Goal: Use online tool/utility: Utilize a website feature to perform a specific function

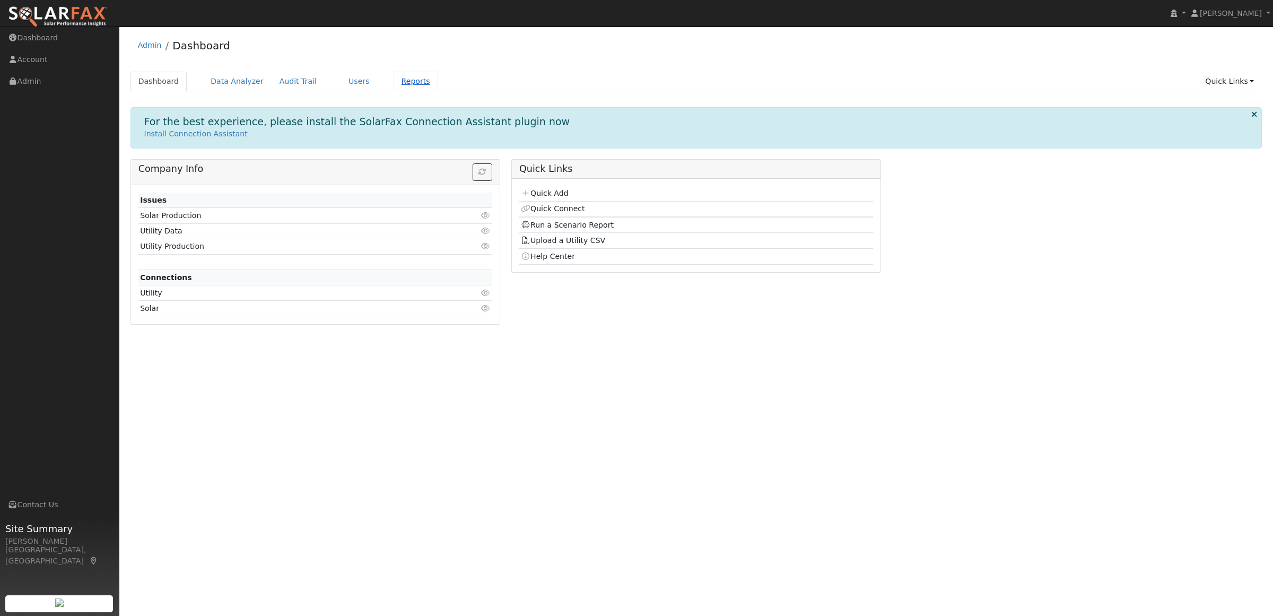
click at [394, 75] on link "Reports" at bounding box center [416, 82] width 45 height 20
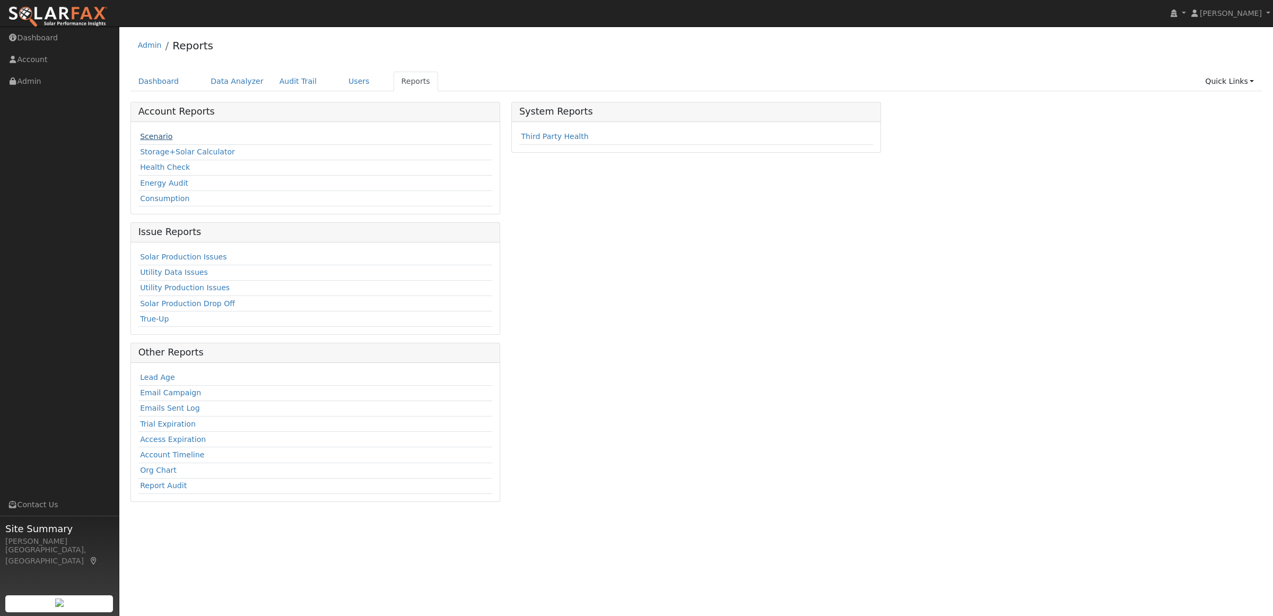
click at [146, 138] on link "Scenario" at bounding box center [156, 136] width 32 height 8
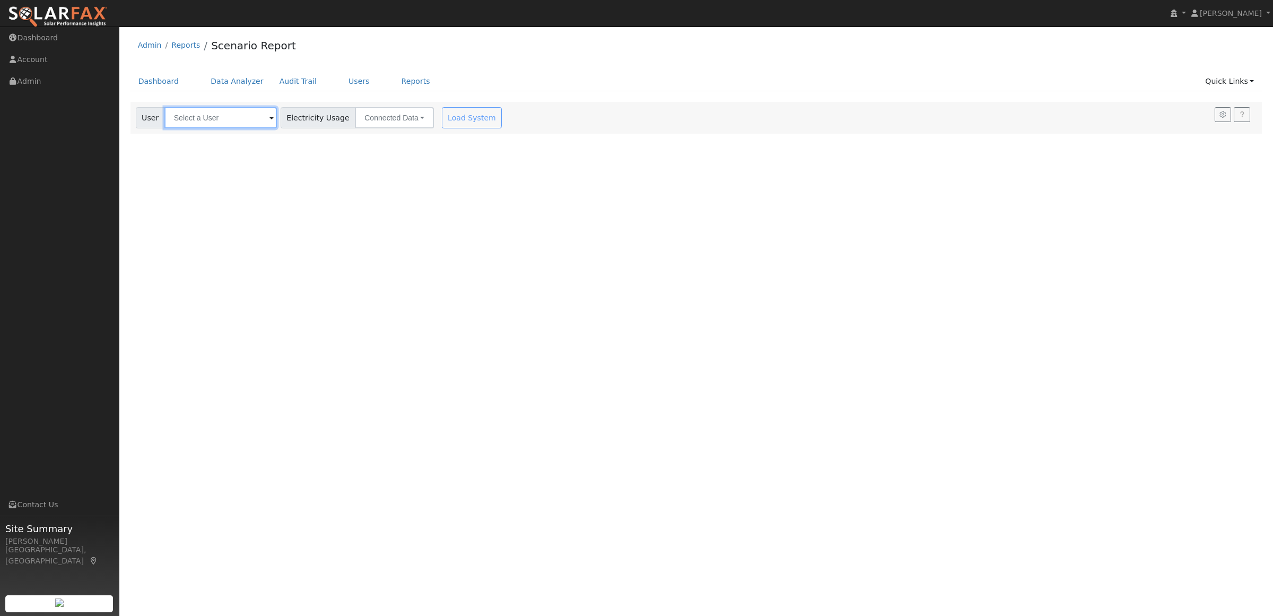
click at [211, 117] on input "text" at bounding box center [220, 117] width 112 height 21
paste input "Robert Alfaro"
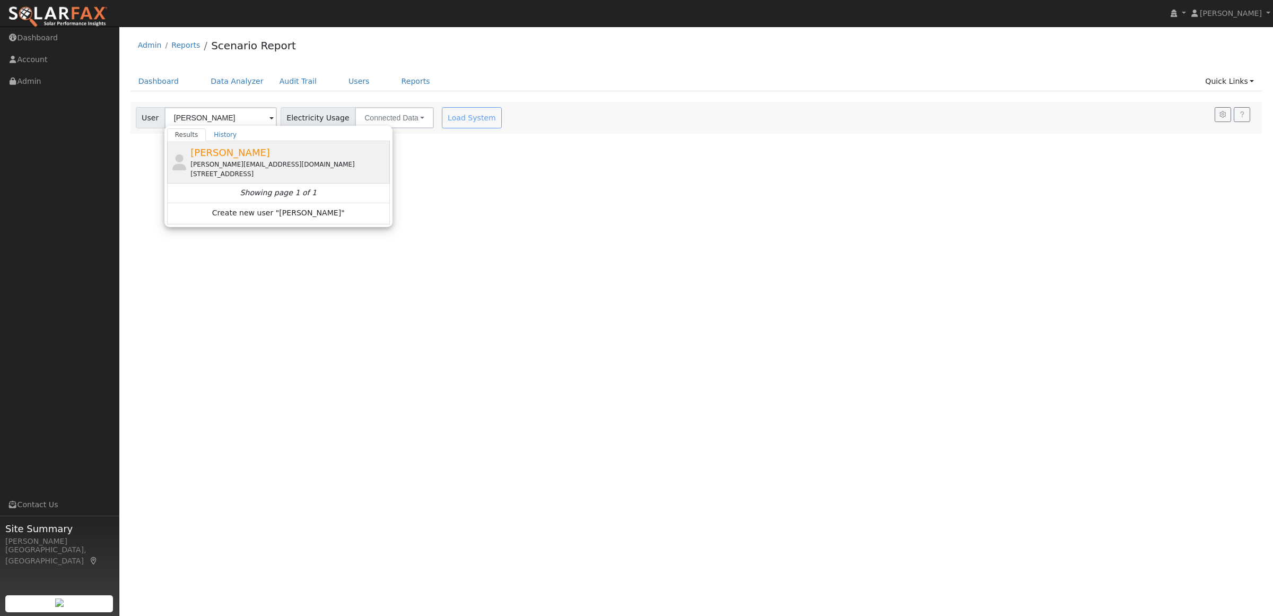
click at [213, 161] on div "alfaro@nacaplaca.com" at bounding box center [288, 165] width 197 height 10
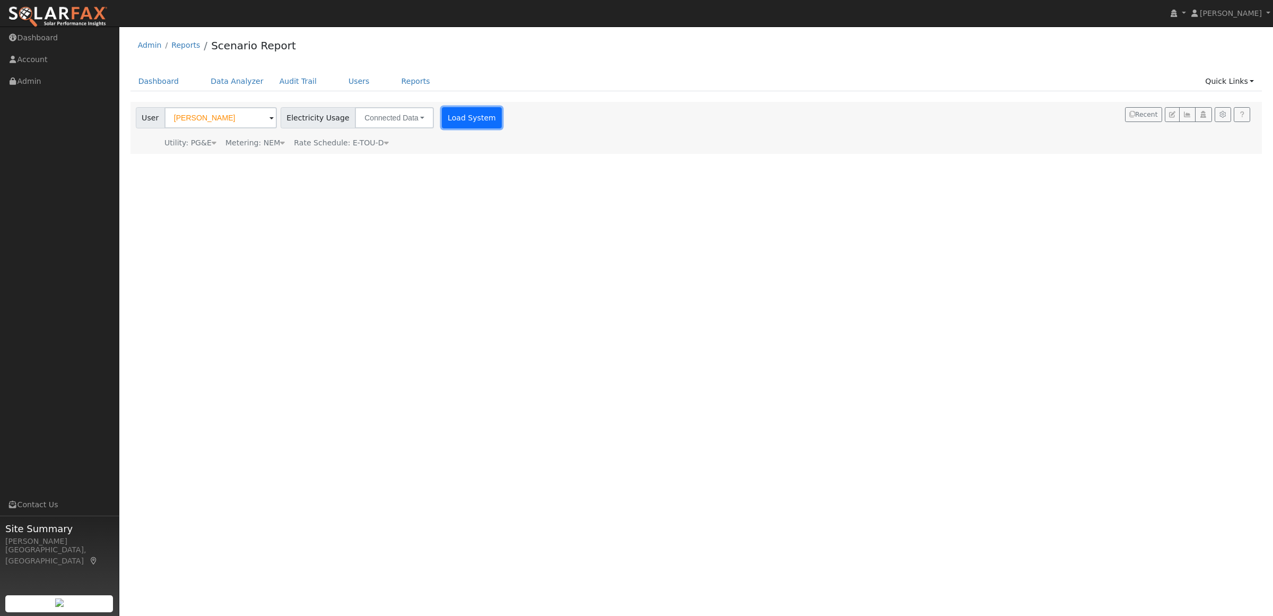
click at [465, 116] on button "Load System" at bounding box center [472, 117] width 60 height 21
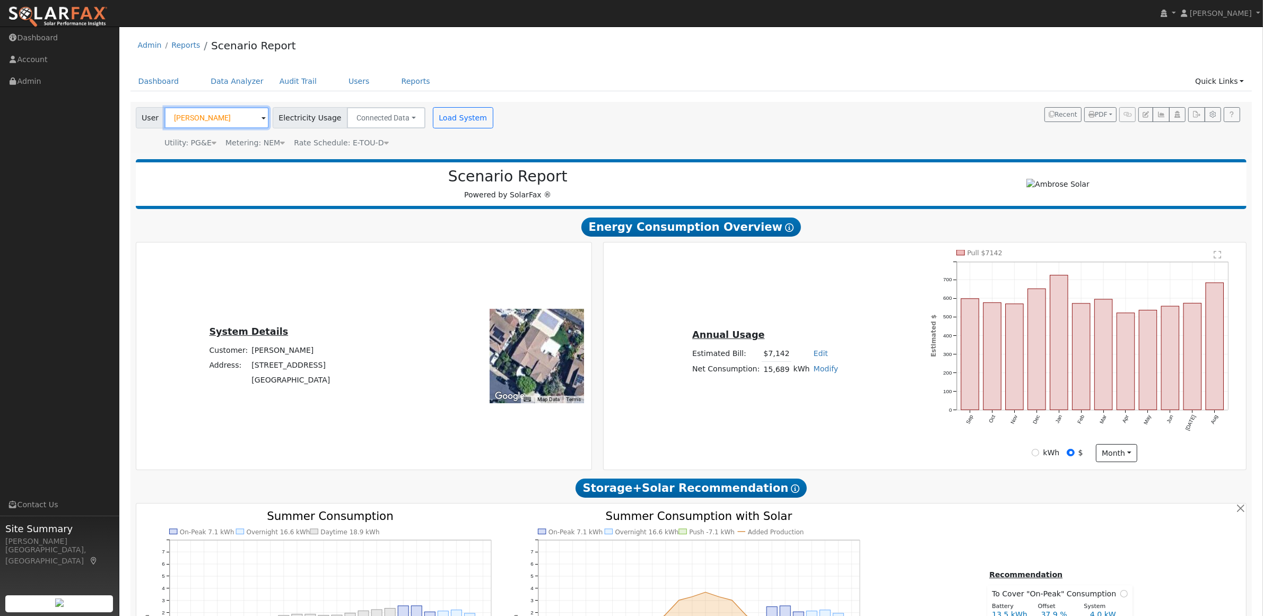
click at [228, 112] on input "Robert Alfaro" at bounding box center [216, 117] width 105 height 21
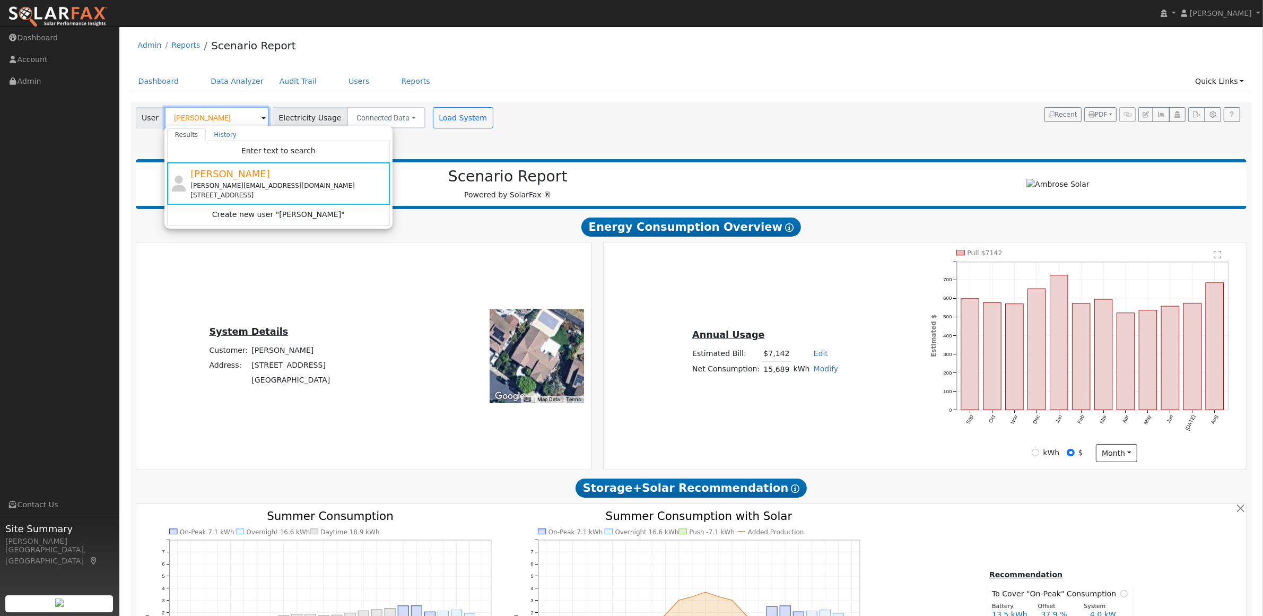
paste input "kevindewayne33@gmail.com"
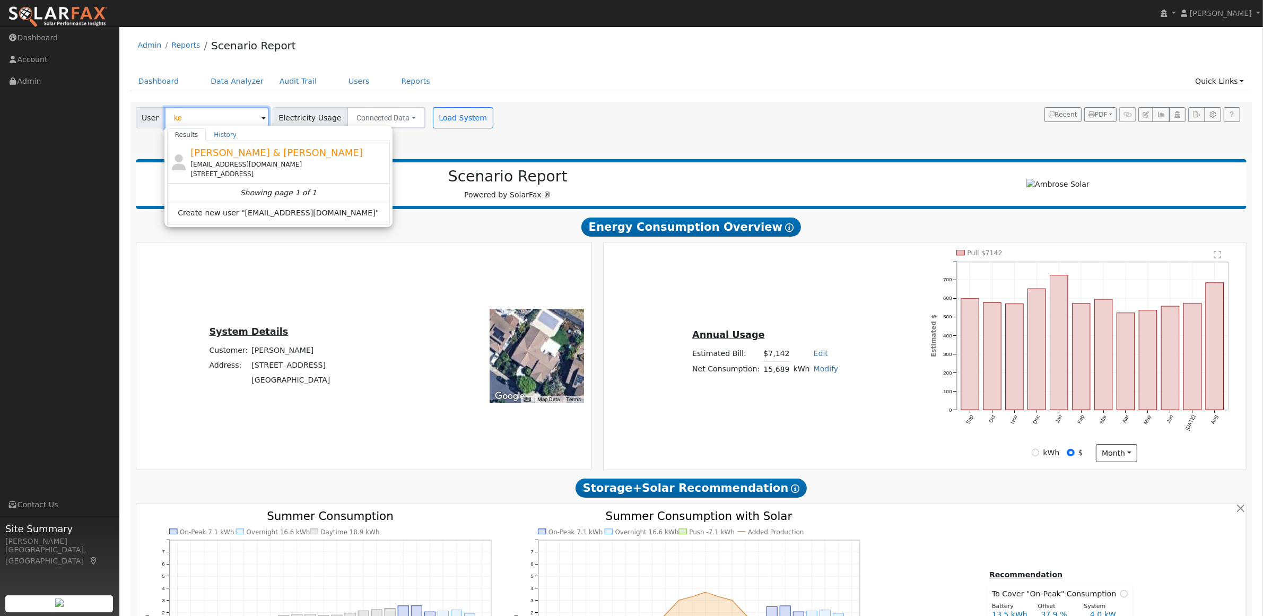
type input "k"
click at [207, 158] on span "Kevin & Quay Dodd" at bounding box center [276, 152] width 172 height 11
type input "Kevin & Quay Dodd"
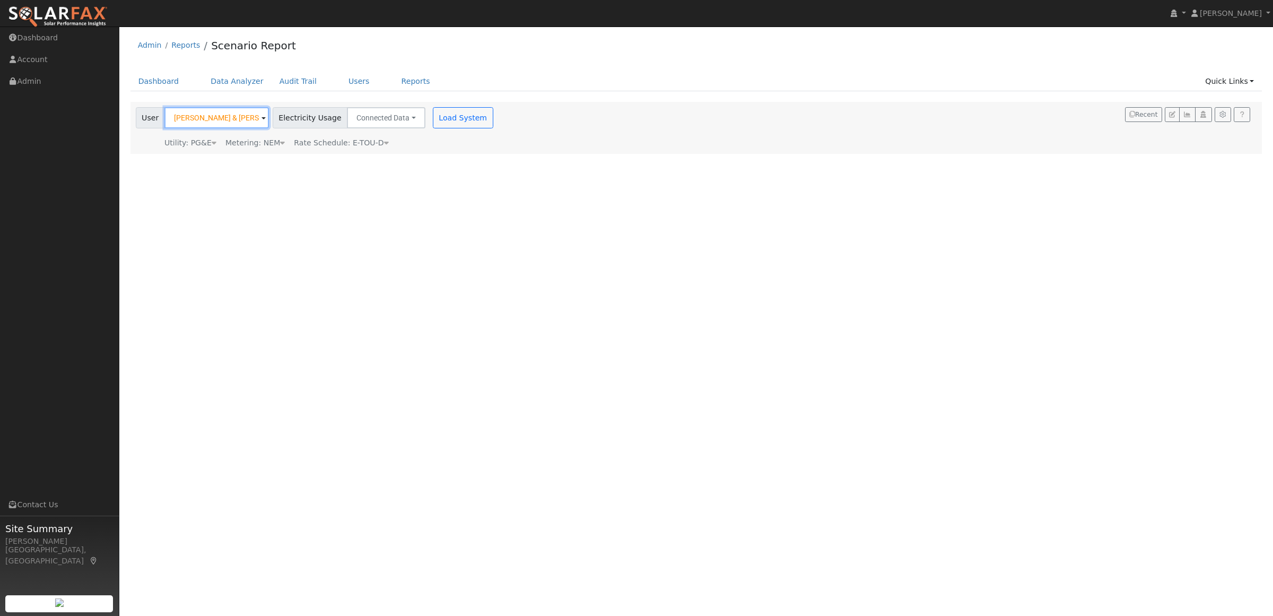
click at [212, 120] on input "Kevin & Quay Dodd" at bounding box center [216, 117] width 105 height 21
click at [439, 117] on button "Load System" at bounding box center [463, 117] width 60 height 21
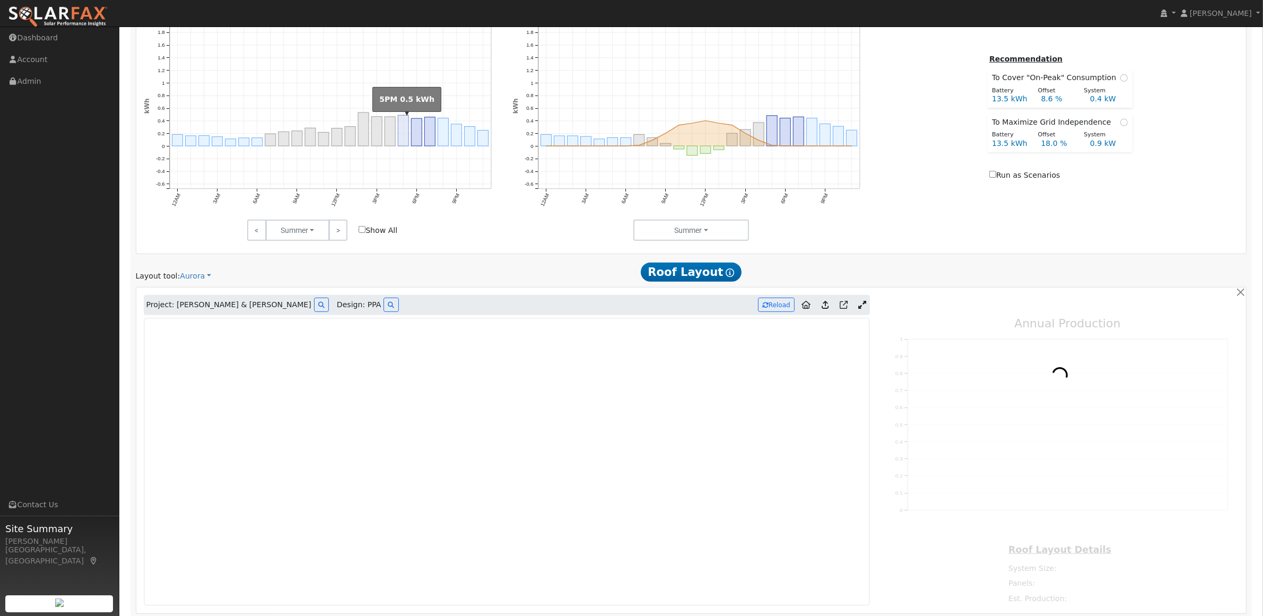
scroll to position [714, 0]
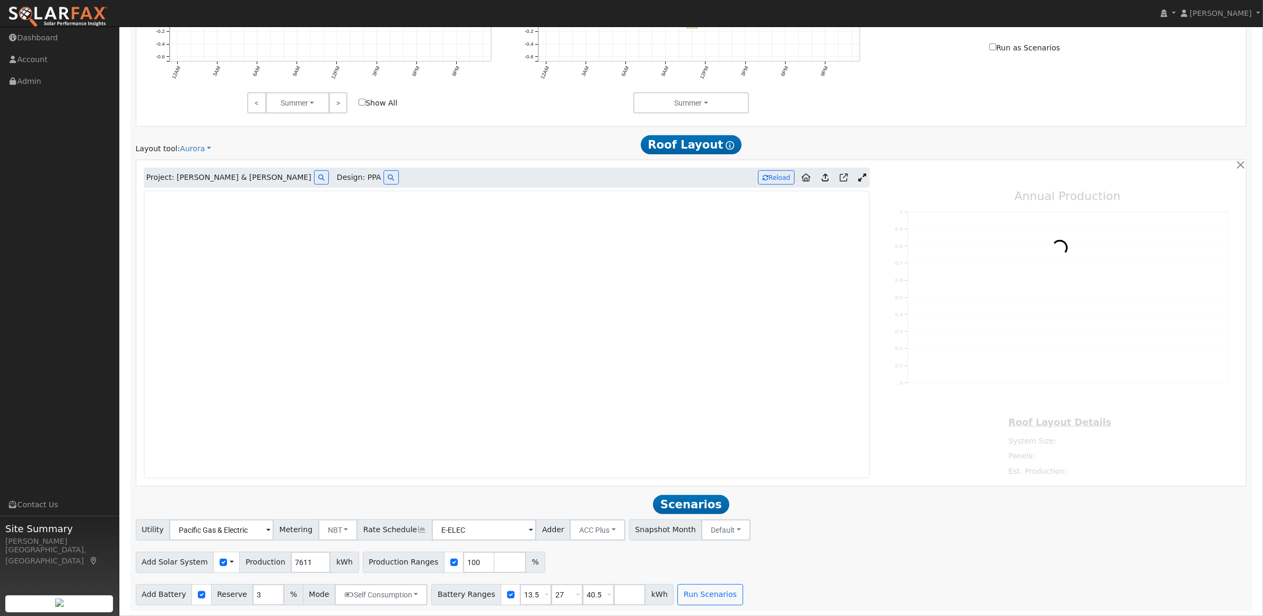
type input "15382"
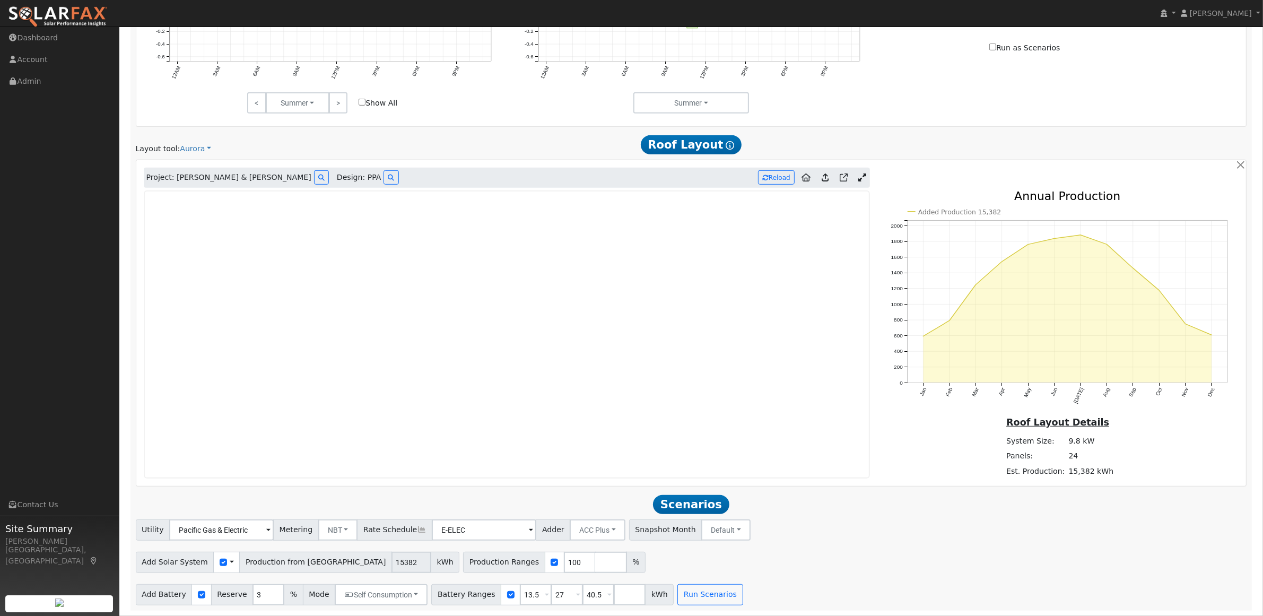
click at [676, 508] on span "Scenarios" at bounding box center [691, 504] width 76 height 19
click at [253, 595] on input "3" at bounding box center [269, 594] width 32 height 21
type input "10"
click at [678, 592] on button "Run Scenarios" at bounding box center [710, 594] width 65 height 21
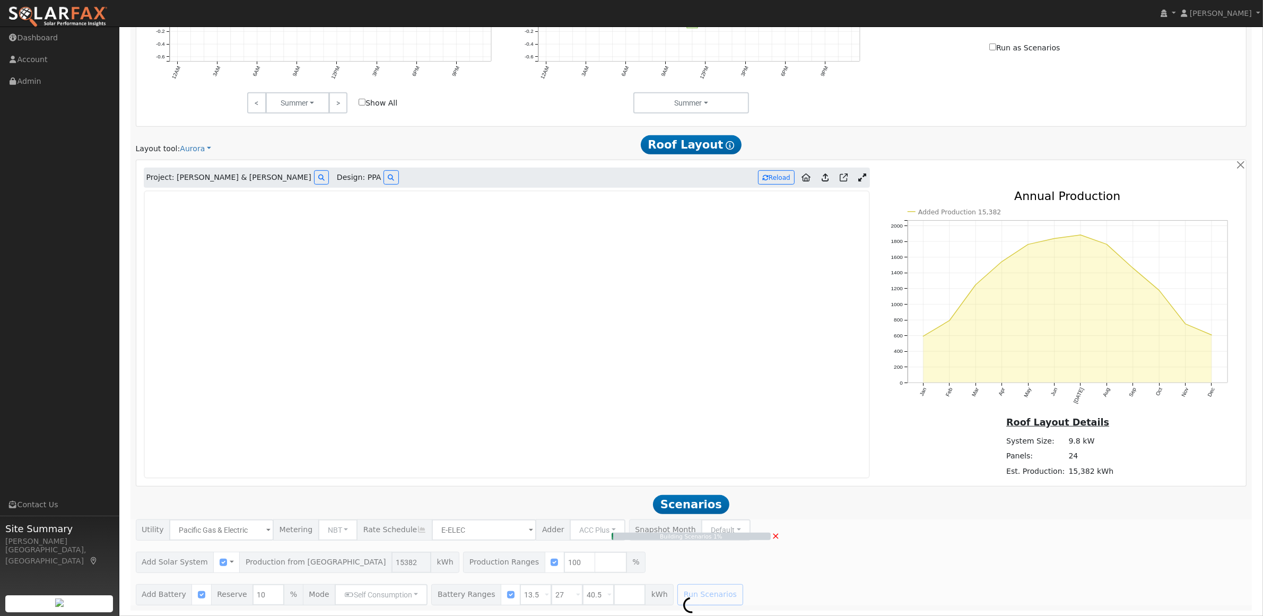
type input "10.3"
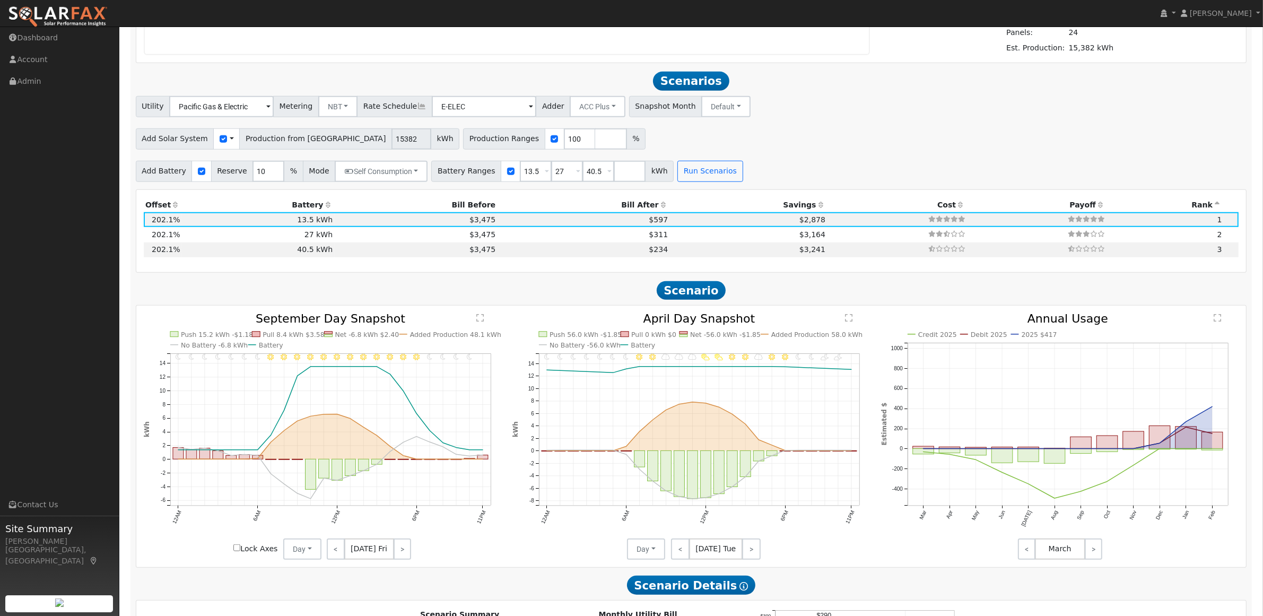
scroll to position [1176, 0]
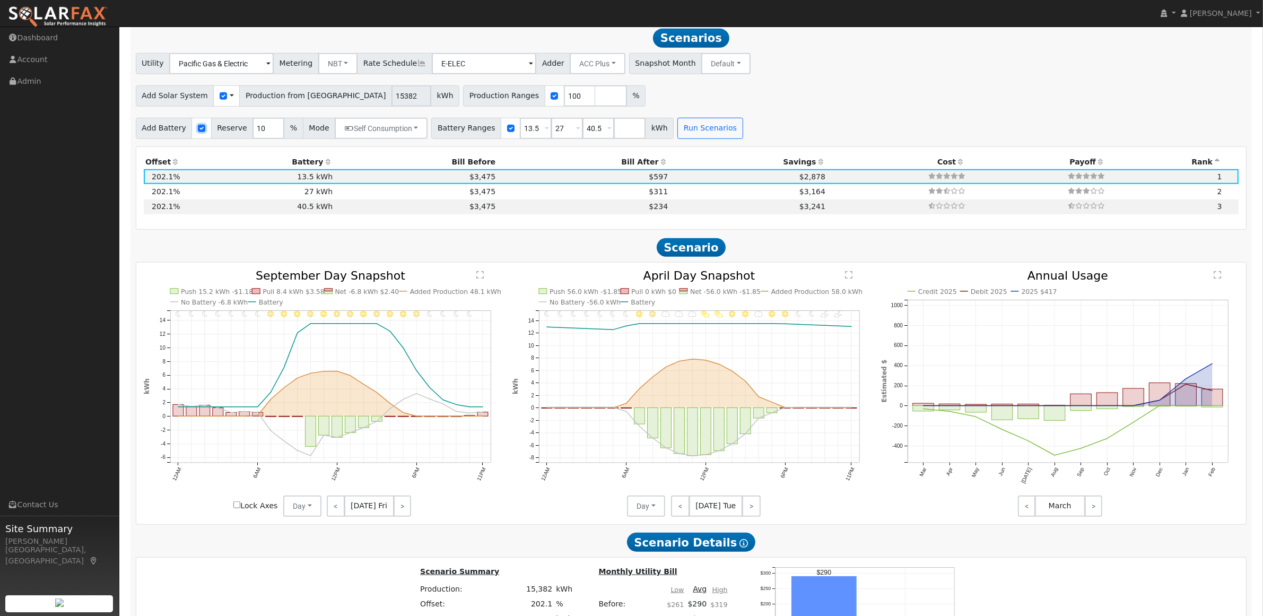
click at [198, 131] on input "checkbox" at bounding box center [201, 128] width 7 height 7
checkbox input "false"
click at [238, 128] on button "Run Scenarios" at bounding box center [247, 128] width 65 height 21
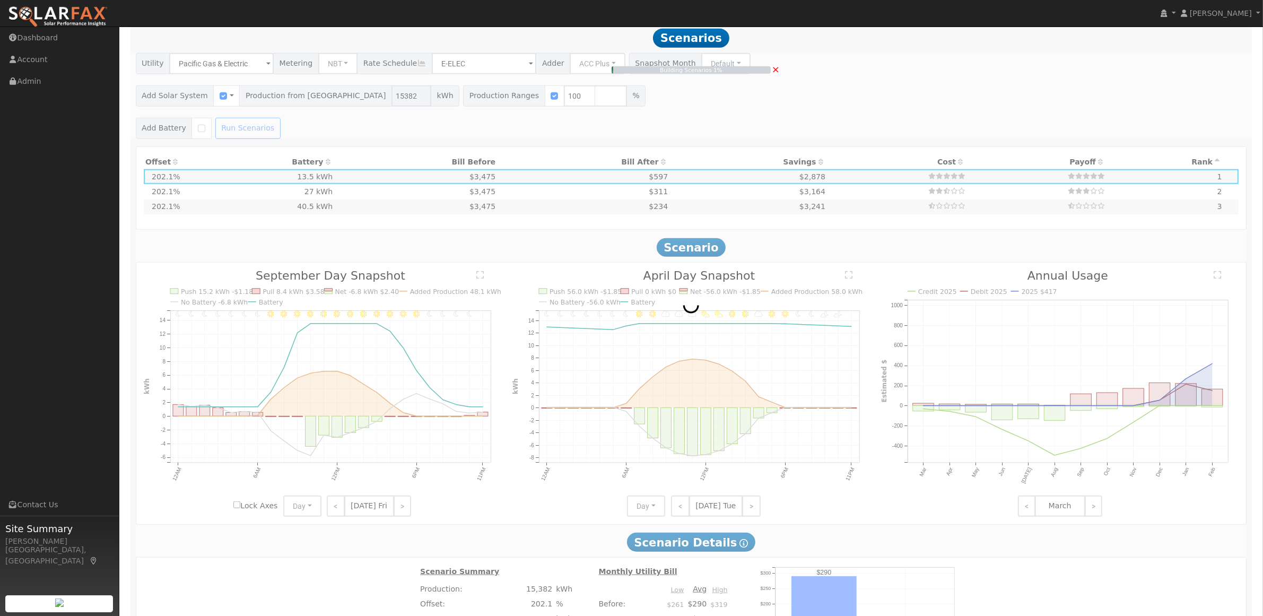
type input "$10,767"
